Goal: Transaction & Acquisition: Purchase product/service

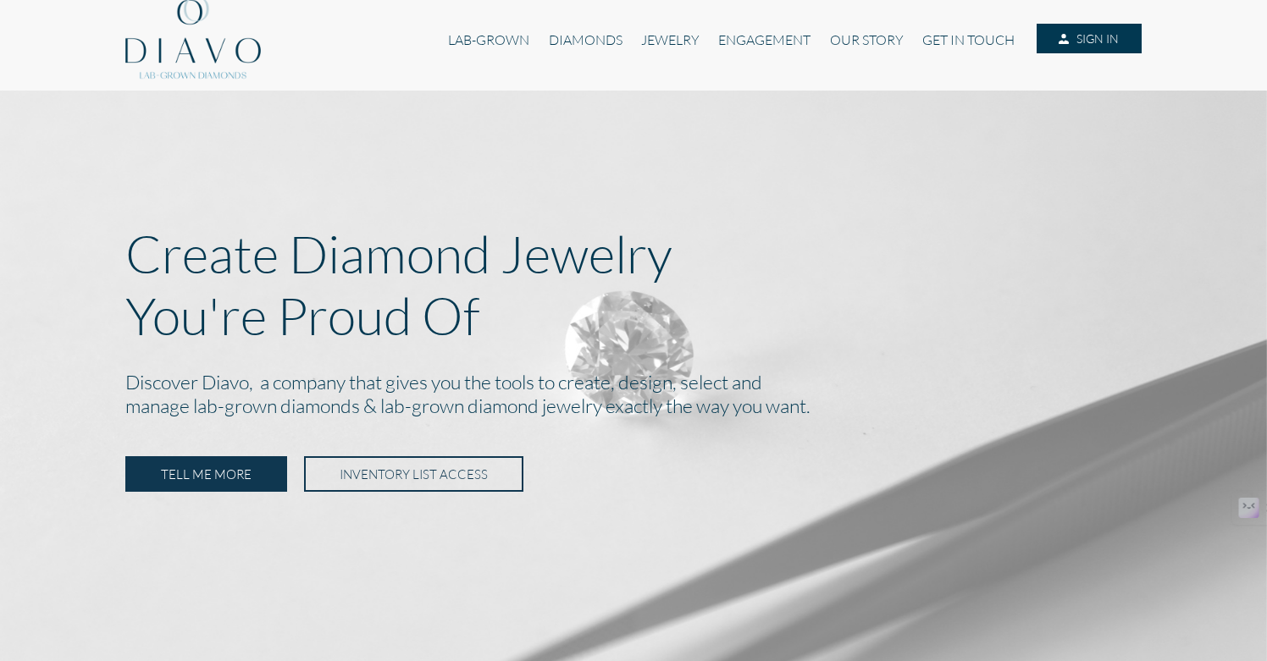
scroll to position [12, 0]
click at [667, 35] on link "JEWELRY" at bounding box center [670, 39] width 77 height 32
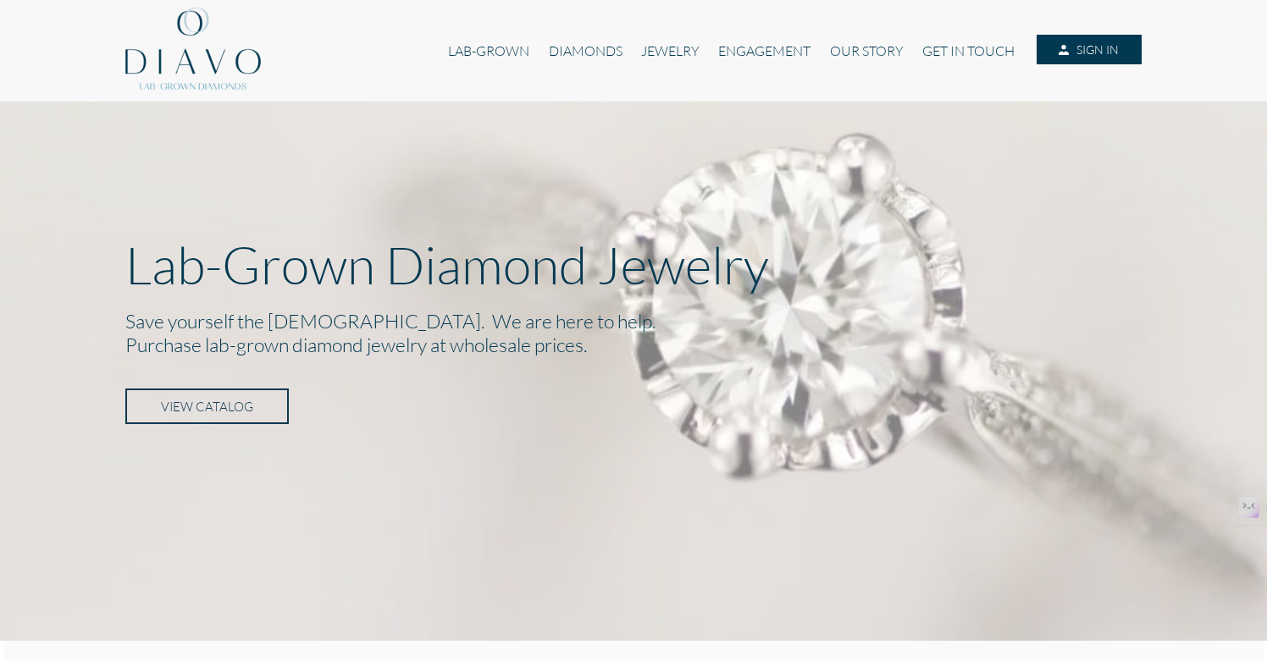
click at [268, 404] on link "VIEW CATALOG" at bounding box center [206, 407] width 163 height 36
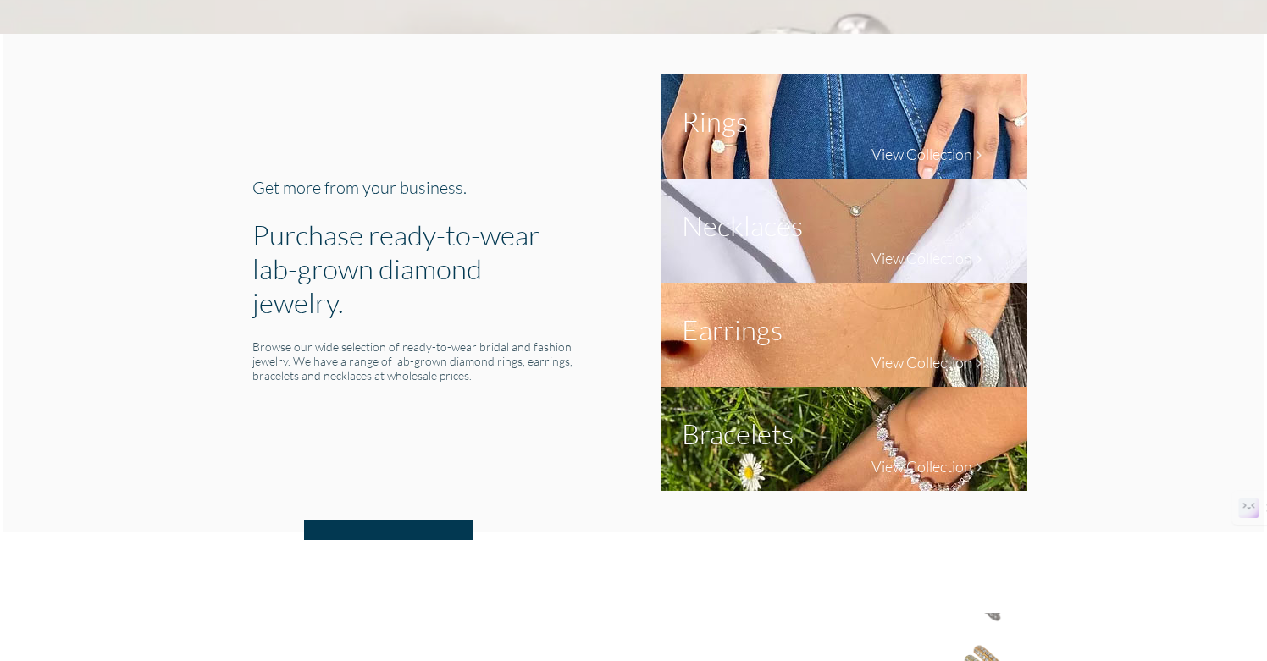
scroll to position [597, 0]
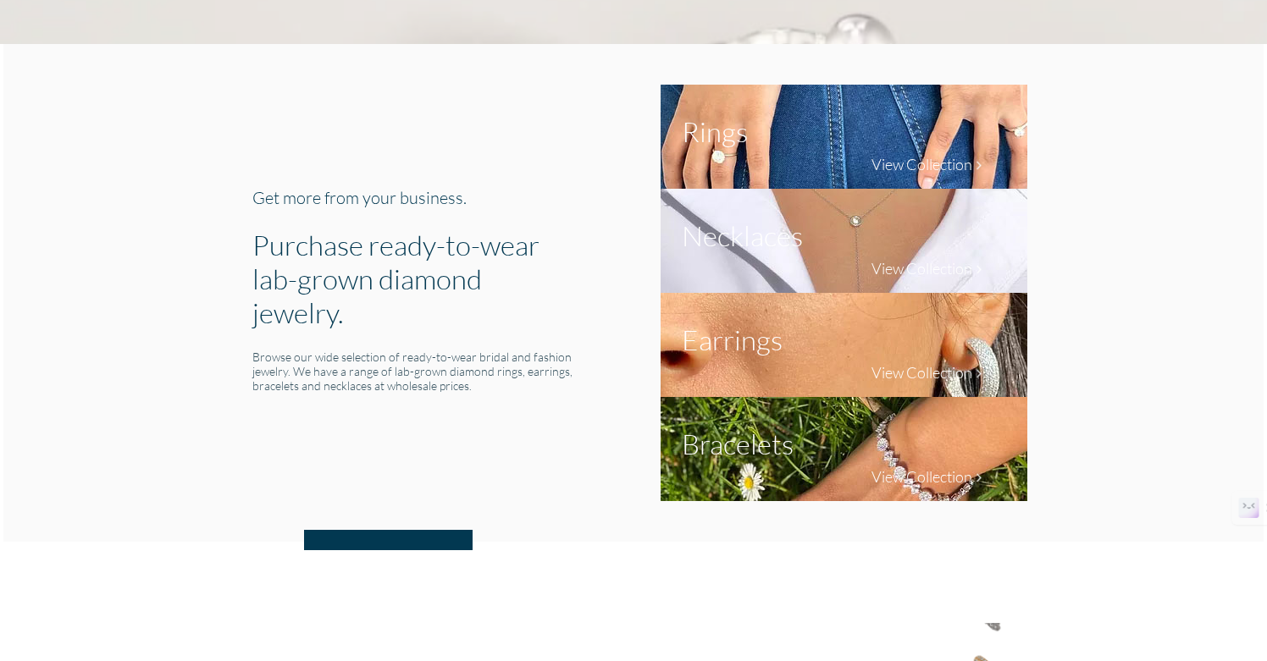
click at [854, 141] on img at bounding box center [844, 137] width 367 height 104
click at [911, 167] on h4 "View Collection" at bounding box center [922, 164] width 101 height 19
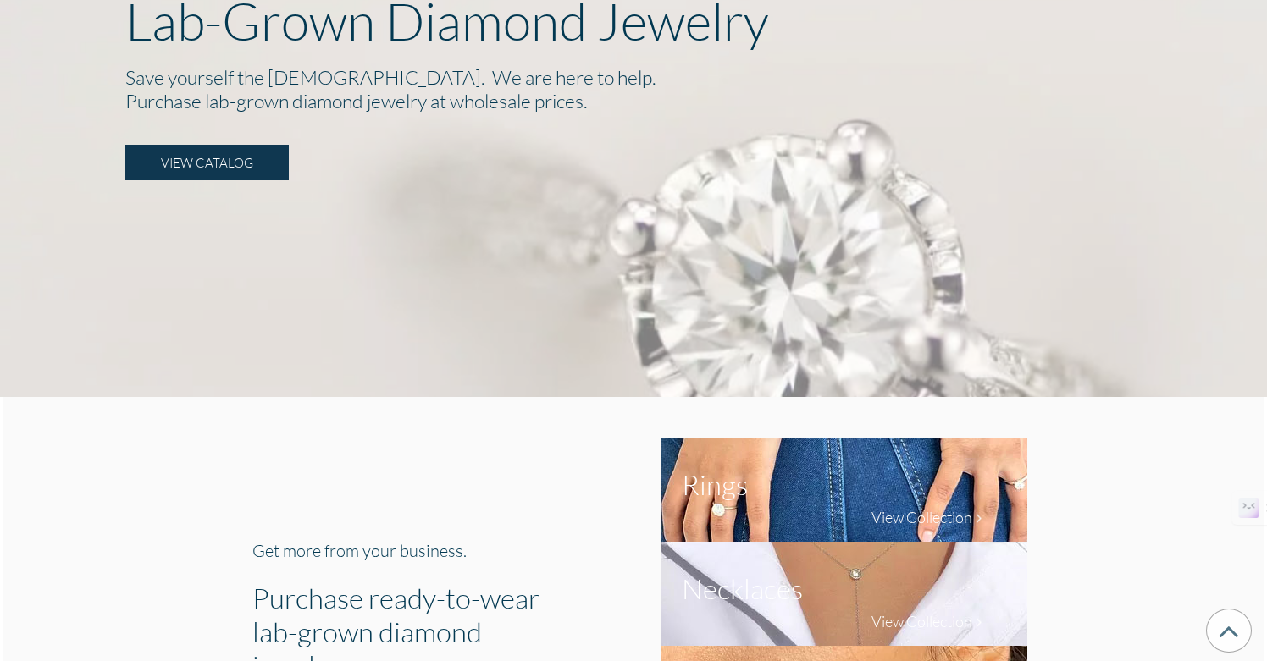
scroll to position [68, 0]
